Goal: Find contact information: Find contact information

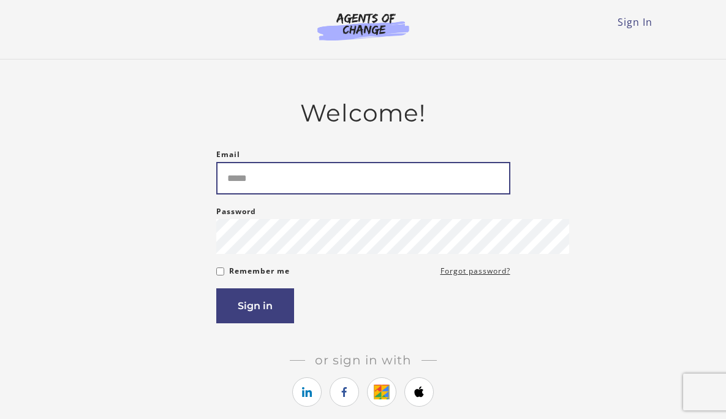
click at [276, 183] on input "Email" at bounding box center [363, 178] width 294 height 32
type input "**********"
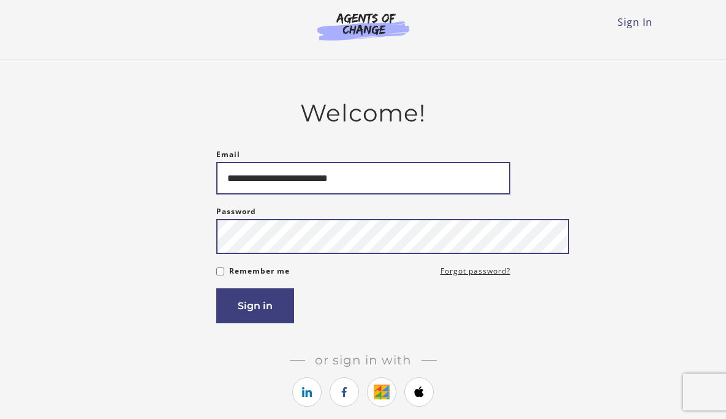
click at [216, 288] on button "Sign in" at bounding box center [255, 305] width 78 height 35
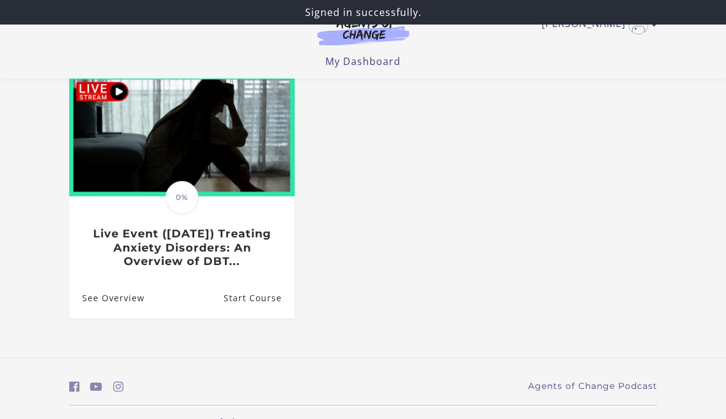
scroll to position [116, 0]
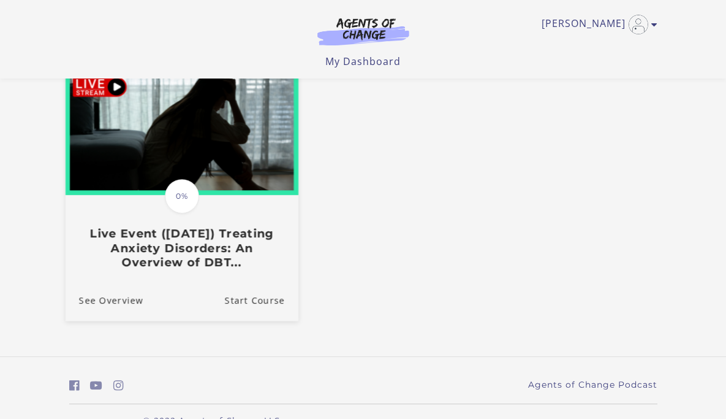
click at [126, 254] on h3 "Live Event ([DATE]) Treating Anxiety Disorders: An Overview of DBT..." at bounding box center [181, 248] width 206 height 43
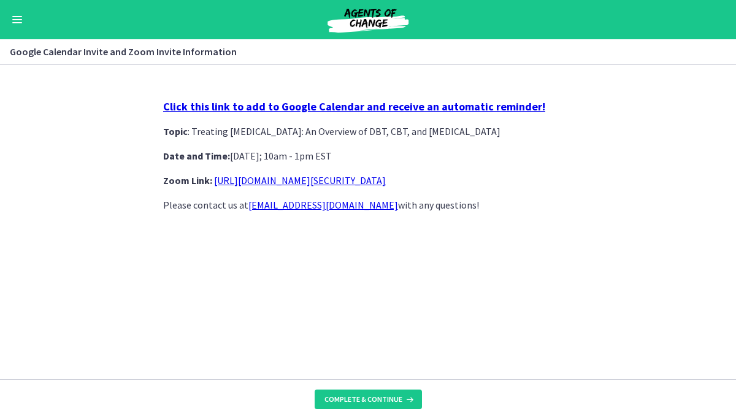
click at [314, 207] on link "contact@agentsofchangeprep.com" at bounding box center [323, 205] width 150 height 12
